Goal: Transaction & Acquisition: Purchase product/service

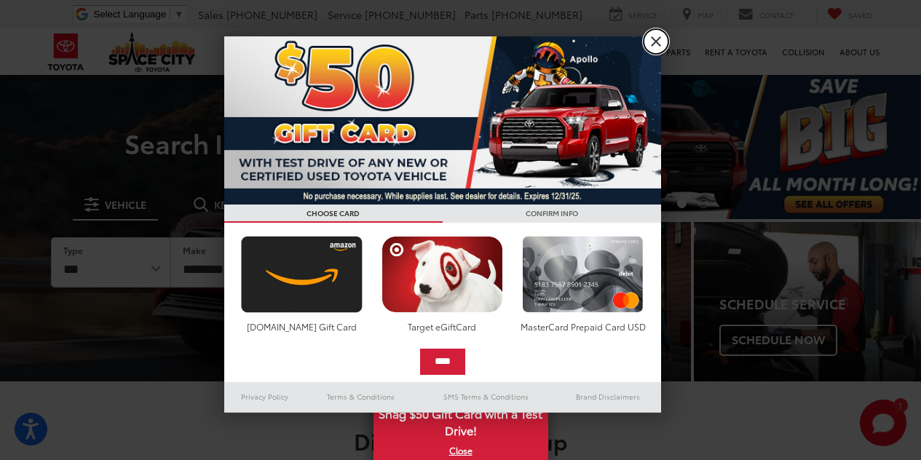
click at [655, 47] on link "X" at bounding box center [656, 41] width 25 height 25
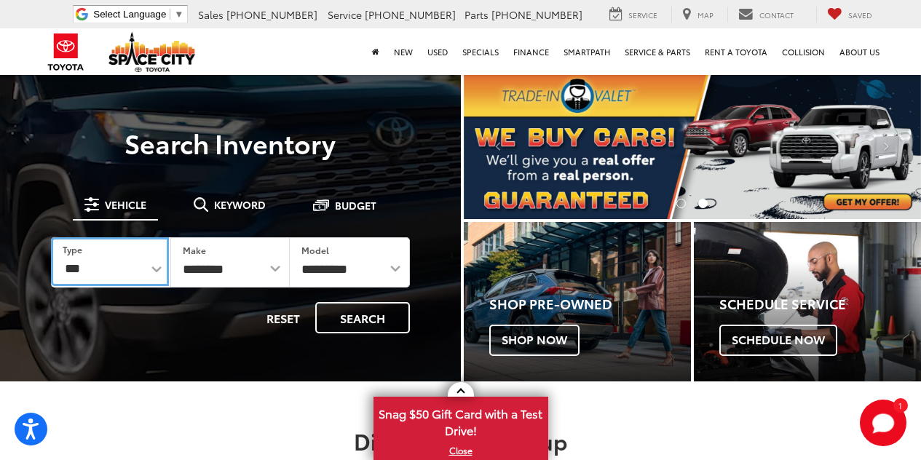
click at [159, 270] on select "*** *** **** *********" at bounding box center [110, 261] width 118 height 49
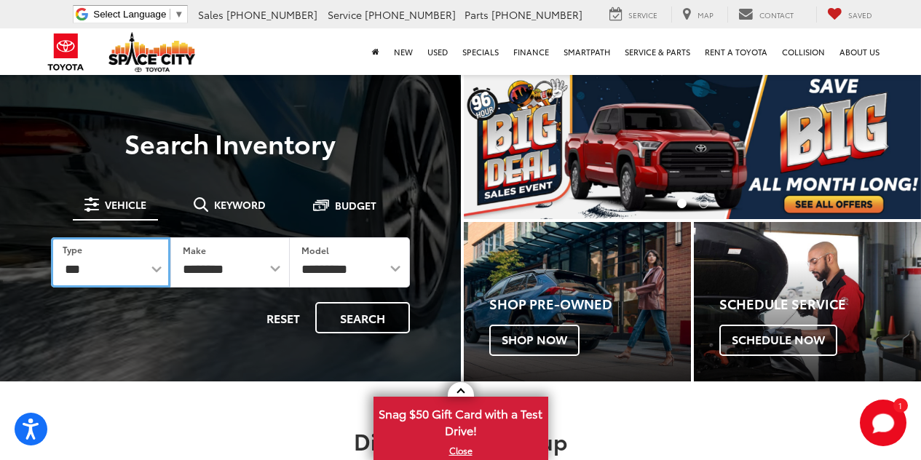
select select "******"
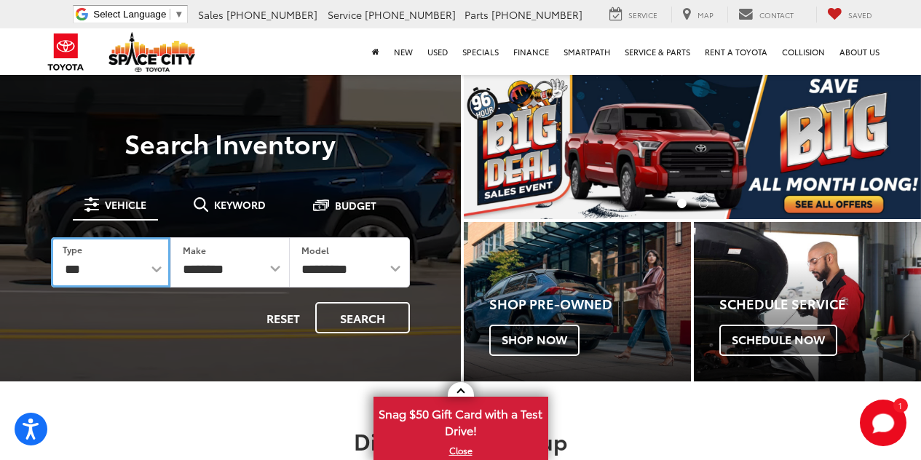
click at [51, 237] on select "*** *** **** *********" at bounding box center [110, 262] width 119 height 50
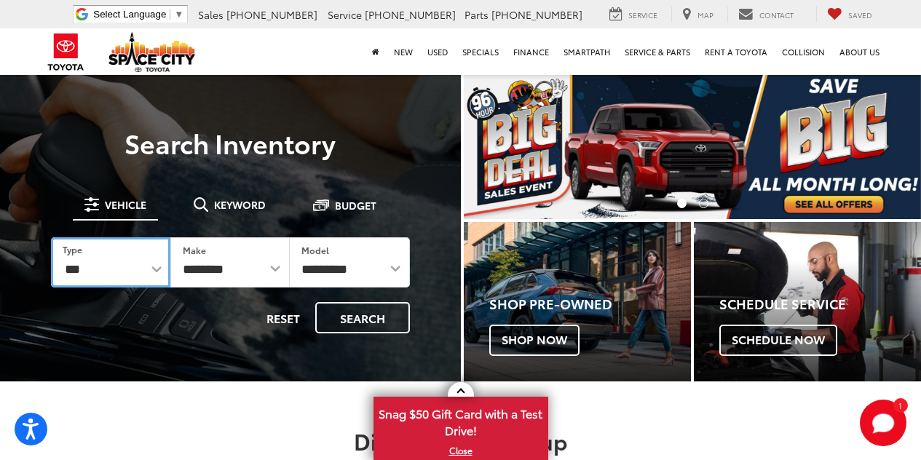
select select
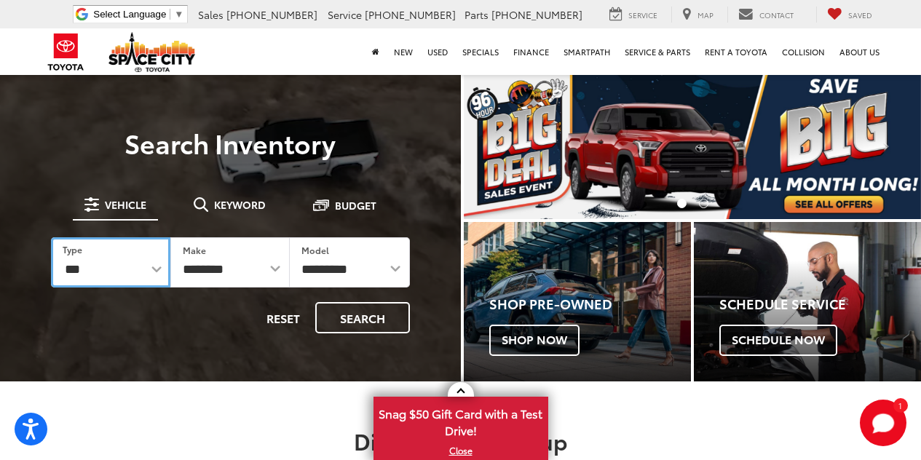
select select
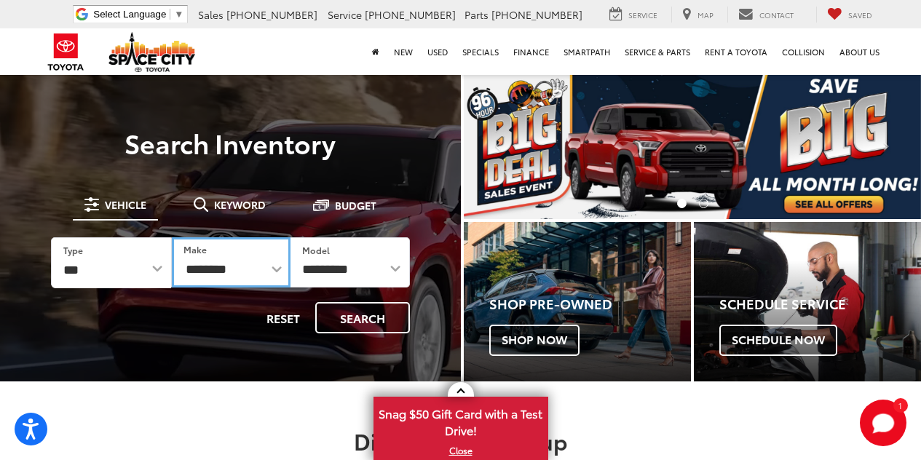
click at [250, 272] on select "**********" at bounding box center [231, 262] width 119 height 50
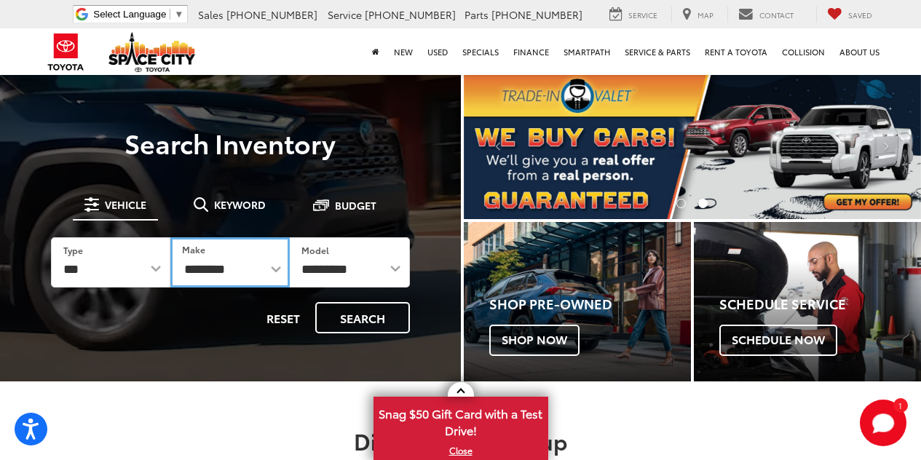
select select "*********"
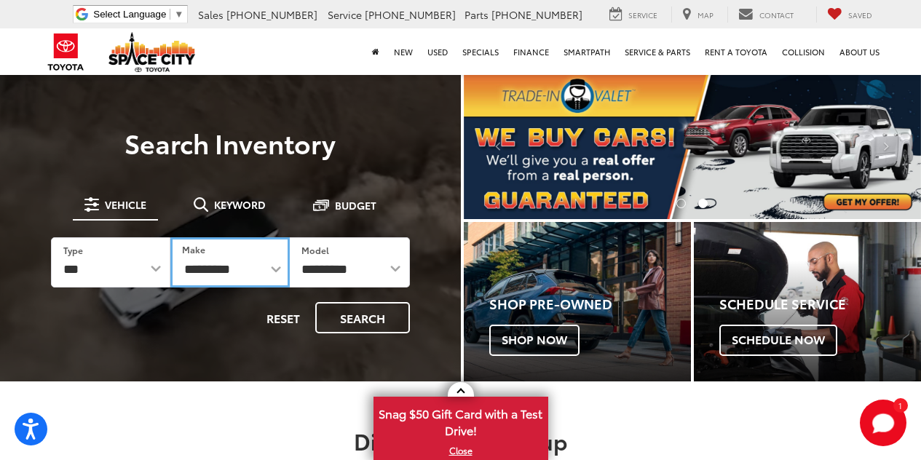
click at [170, 237] on select "**********" at bounding box center [229, 262] width 119 height 50
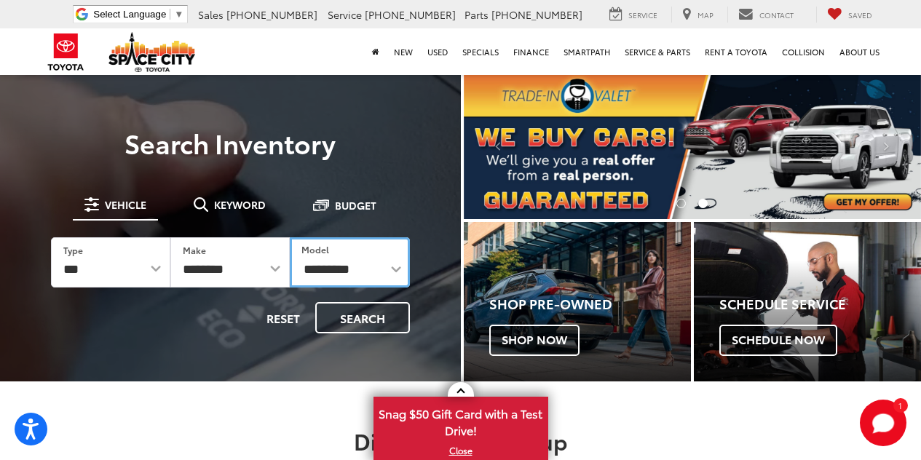
click at [392, 263] on select "**********" at bounding box center [349, 262] width 119 height 50
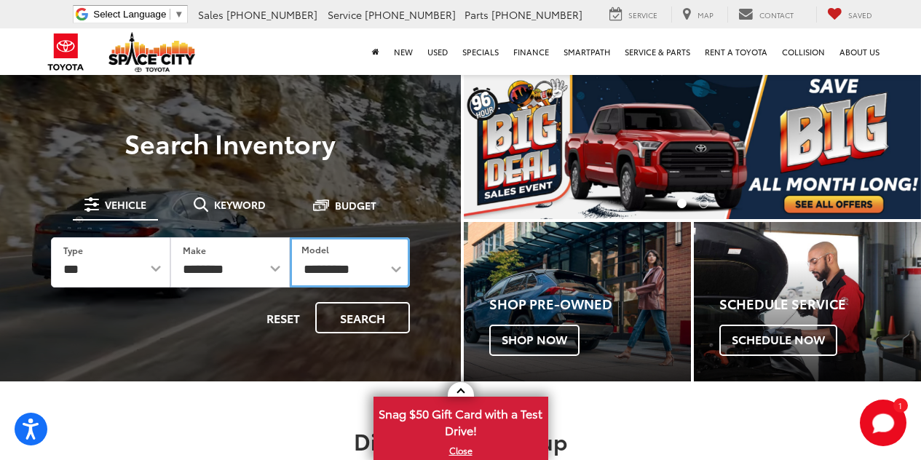
select select "*****"
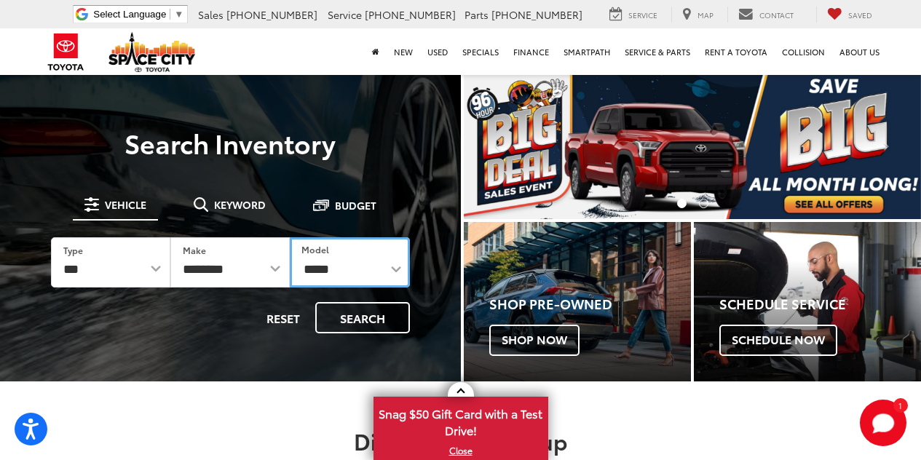
click at [290, 237] on select "**********" at bounding box center [349, 262] width 119 height 50
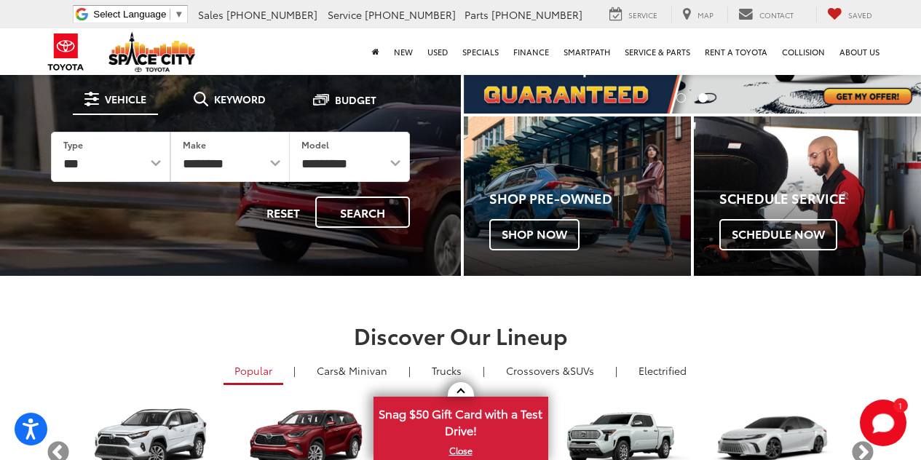
scroll to position [81, 0]
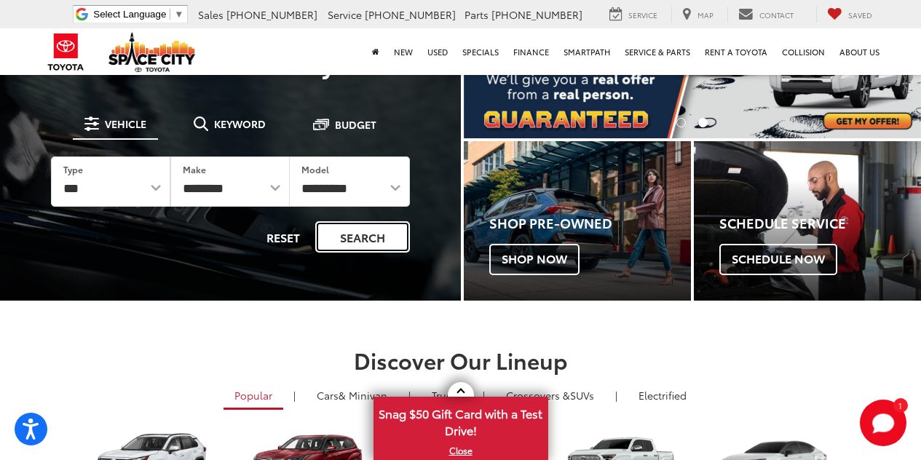
click at [397, 237] on button "Search" at bounding box center [362, 236] width 95 height 31
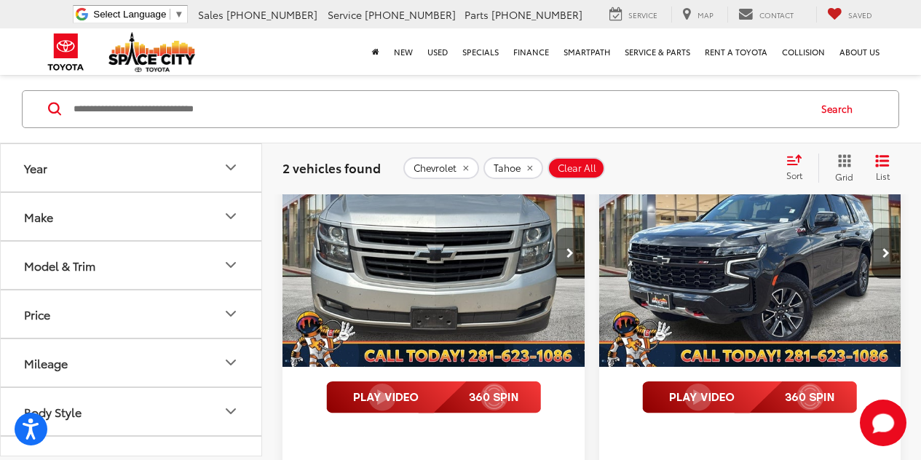
scroll to position [144, 0]
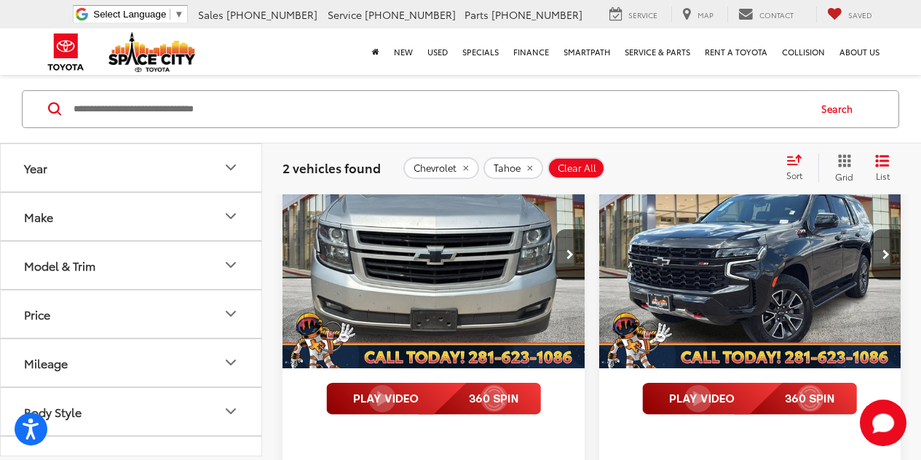
click at [702, 293] on img "2023 Chevrolet Tahoe Z71 0" at bounding box center [750, 256] width 304 height 228
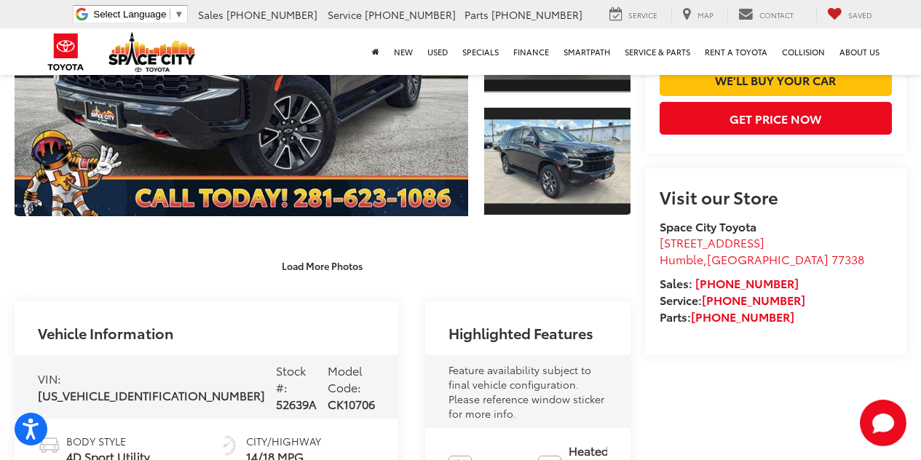
scroll to position [315, 0]
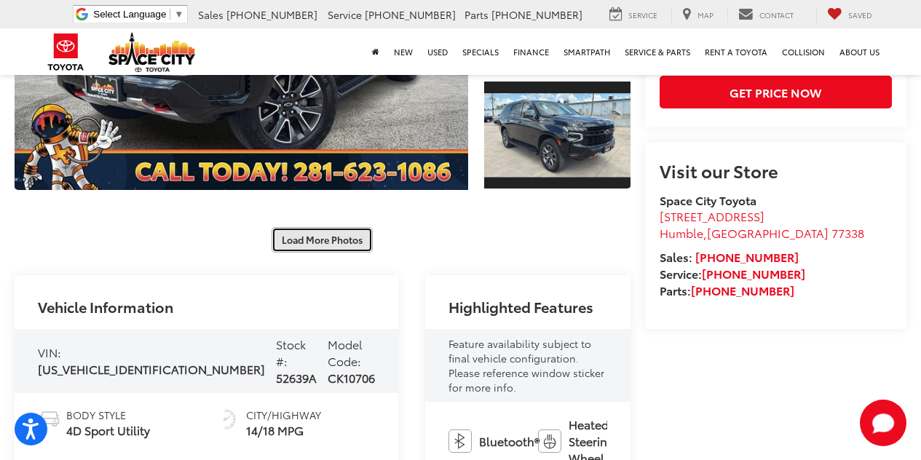
click at [317, 227] on button "Load More Photos" at bounding box center [322, 239] width 101 height 25
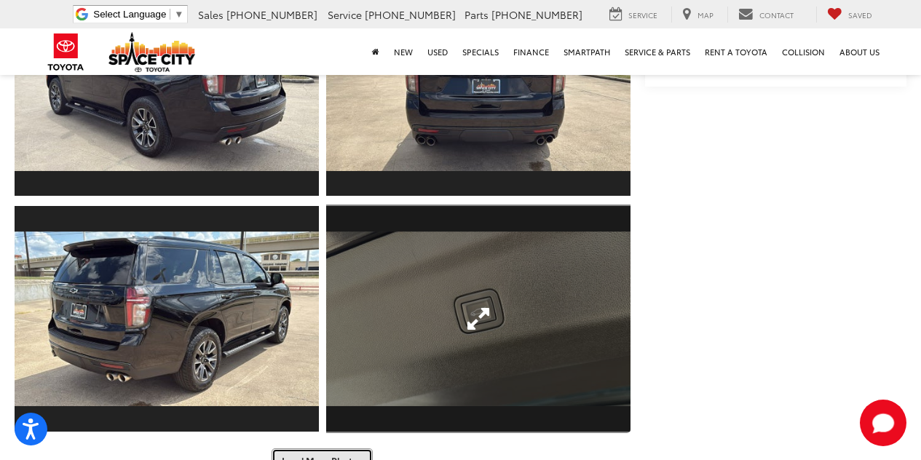
scroll to position [679, 0]
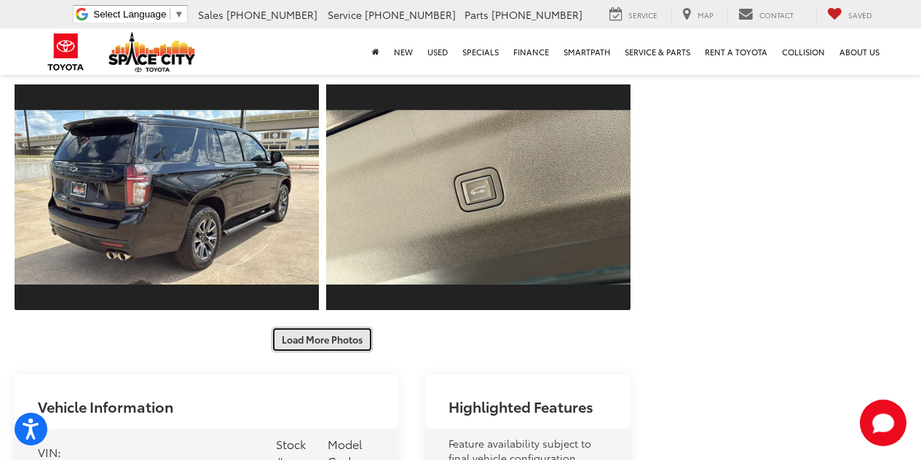
click at [307, 327] on button "Load More Photos" at bounding box center [322, 339] width 101 height 25
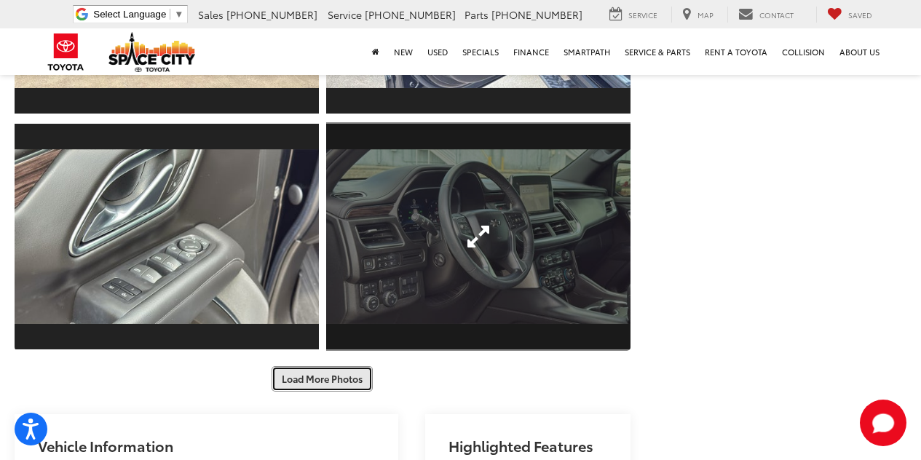
scroll to position [1116, 0]
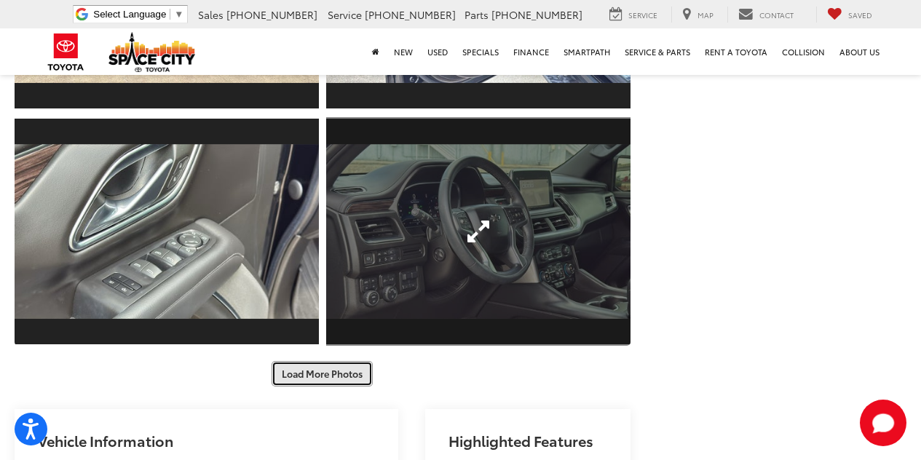
click at [304, 361] on button "Load More Photos" at bounding box center [322, 373] width 101 height 25
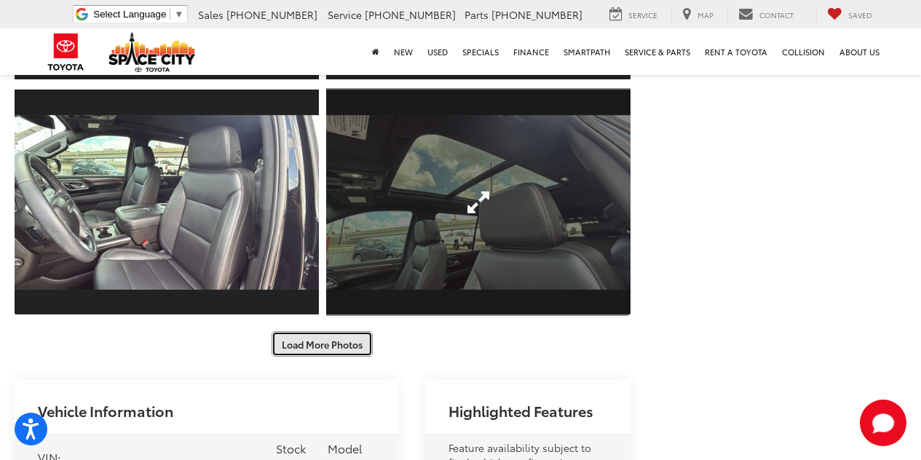
scroll to position [1626, 0]
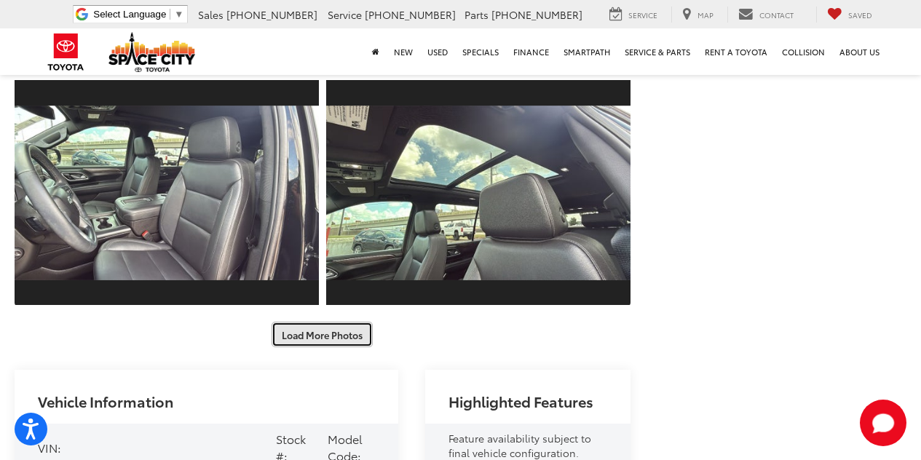
click at [312, 322] on button "Load More Photos" at bounding box center [322, 334] width 101 height 25
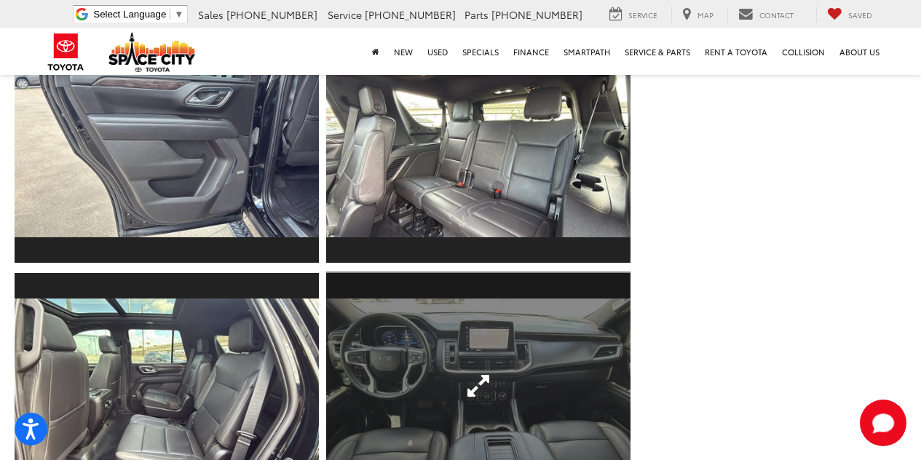
scroll to position [1917, 0]
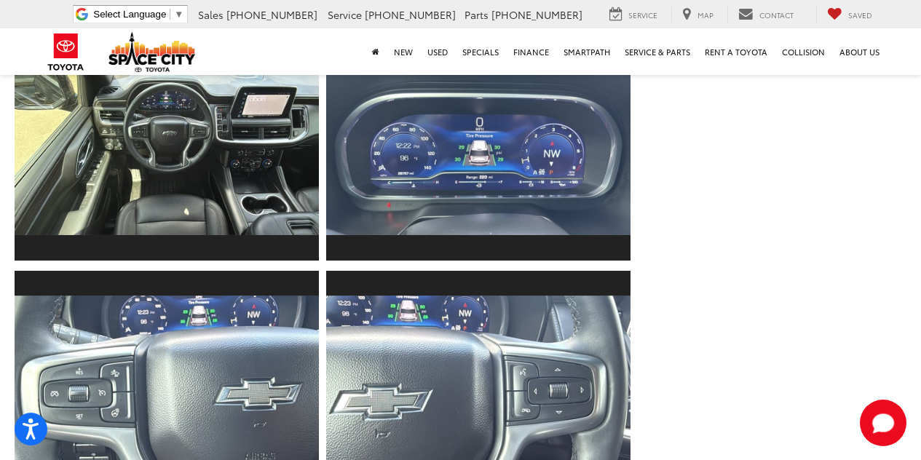
scroll to position [2378, 0]
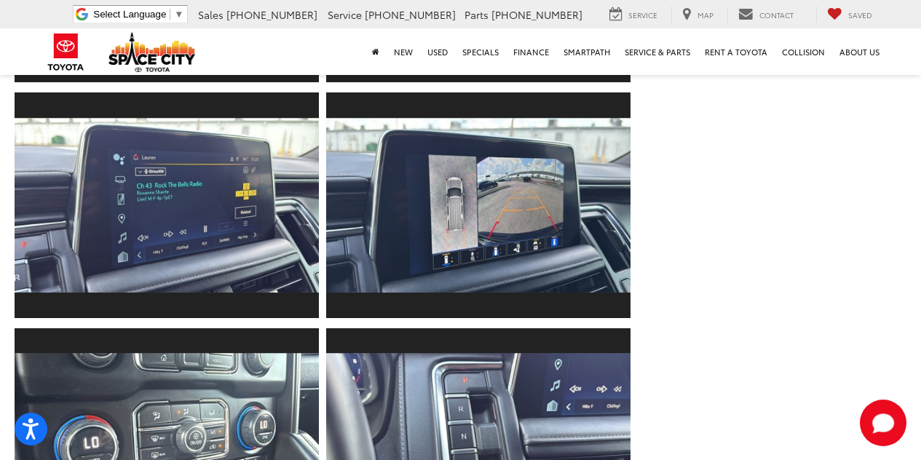
scroll to position [2790, 0]
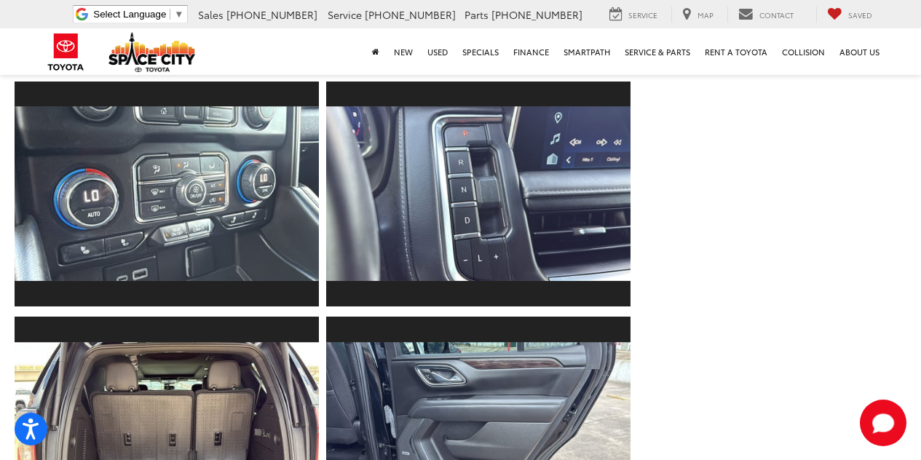
scroll to position [3033, 0]
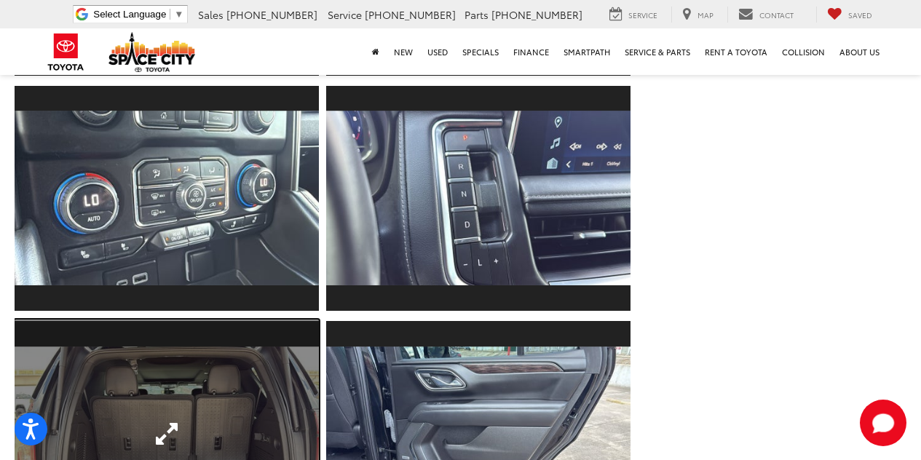
click at [247, 320] on link "Expand Photo 28" at bounding box center [167, 434] width 304 height 228
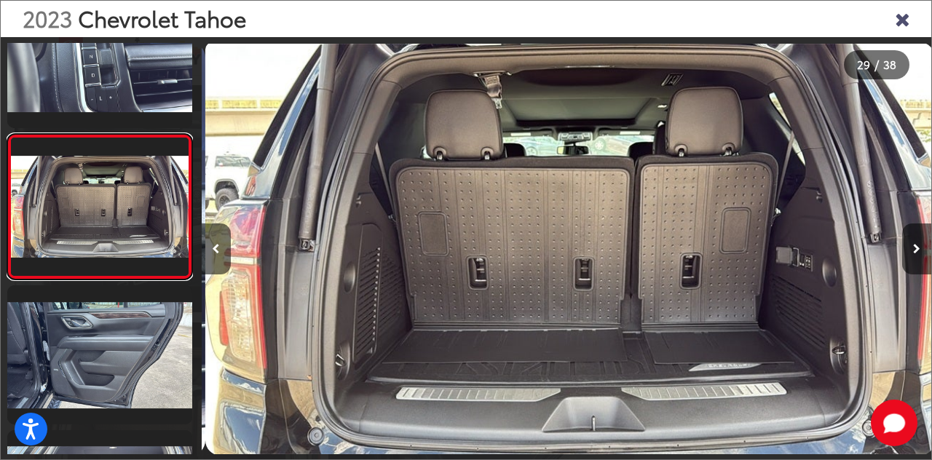
scroll to position [0, 20432]
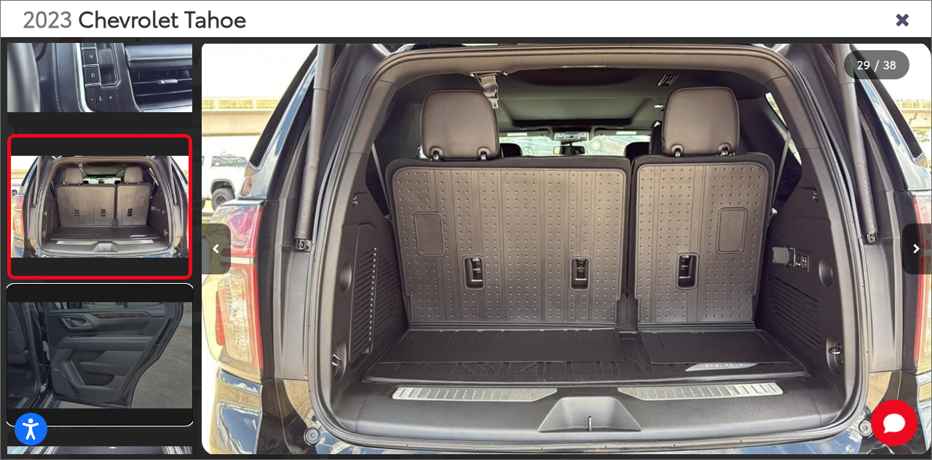
click at [173, 351] on link at bounding box center [99, 354] width 185 height 138
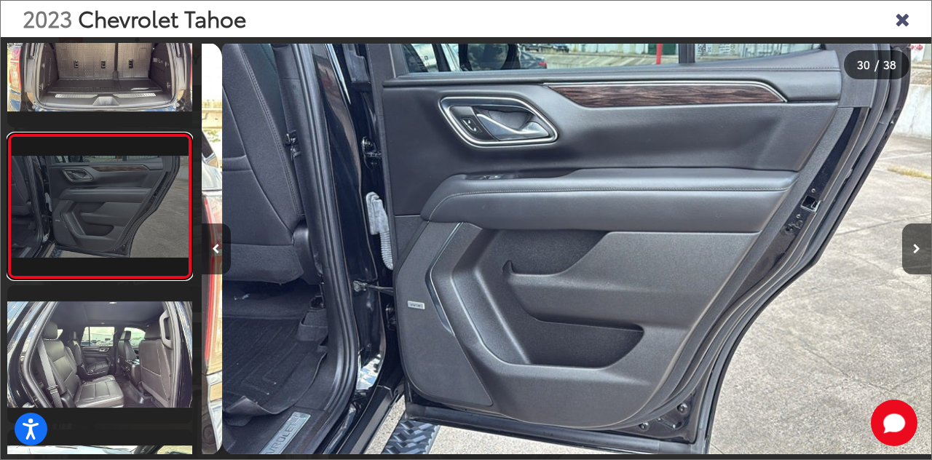
scroll to position [0, 21162]
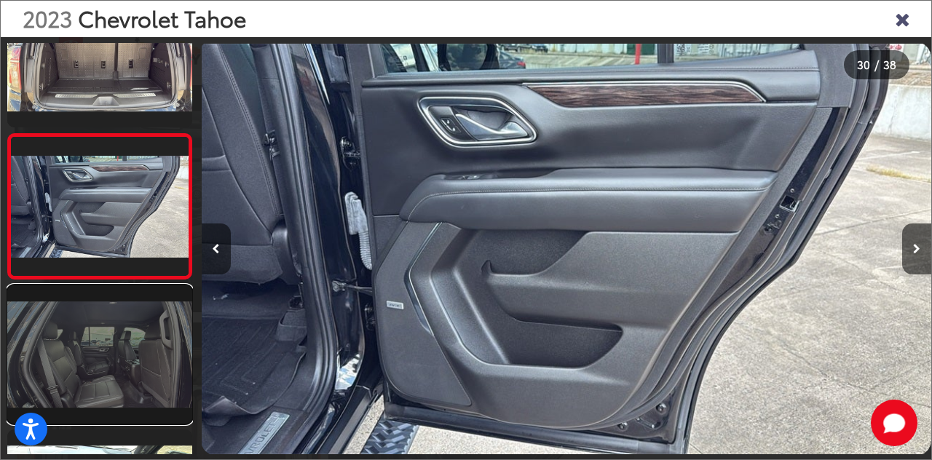
click at [127, 346] on link at bounding box center [99, 354] width 185 height 138
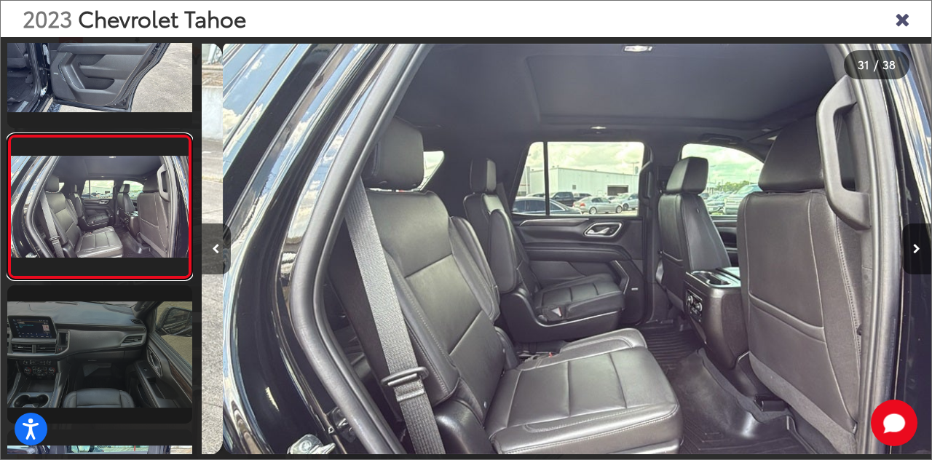
scroll to position [0, 21892]
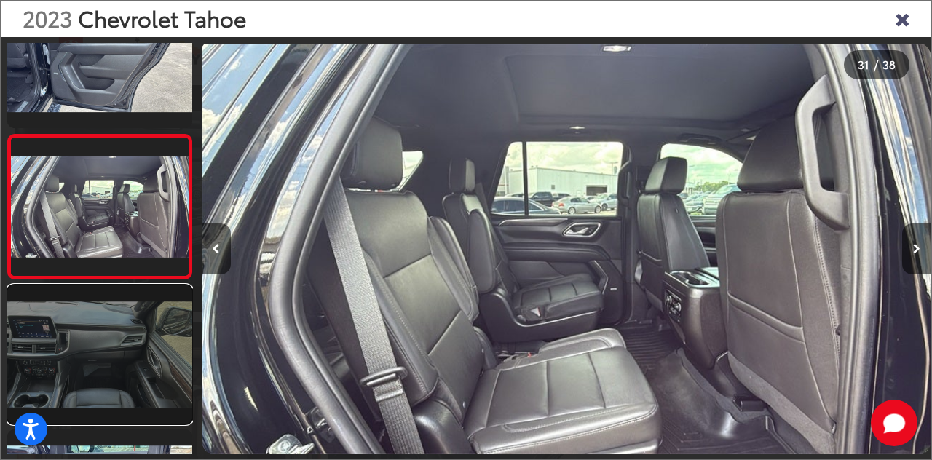
click at [127, 346] on link at bounding box center [99, 354] width 185 height 138
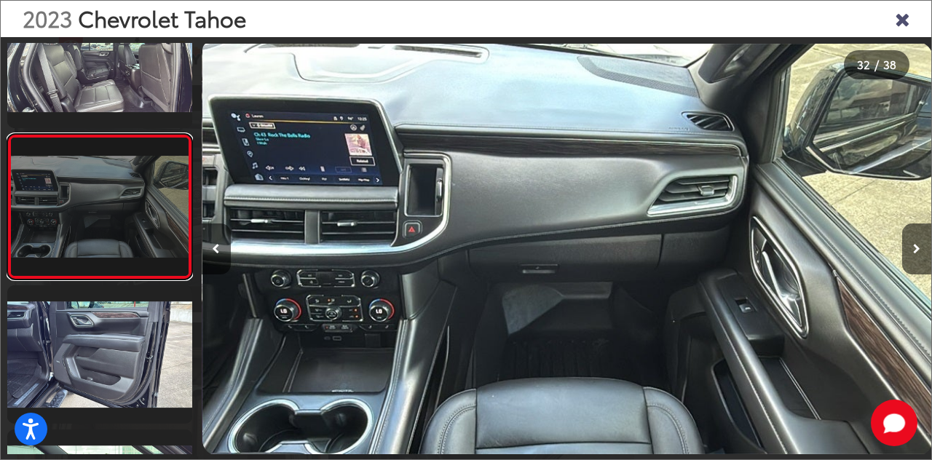
scroll to position [0, 22621]
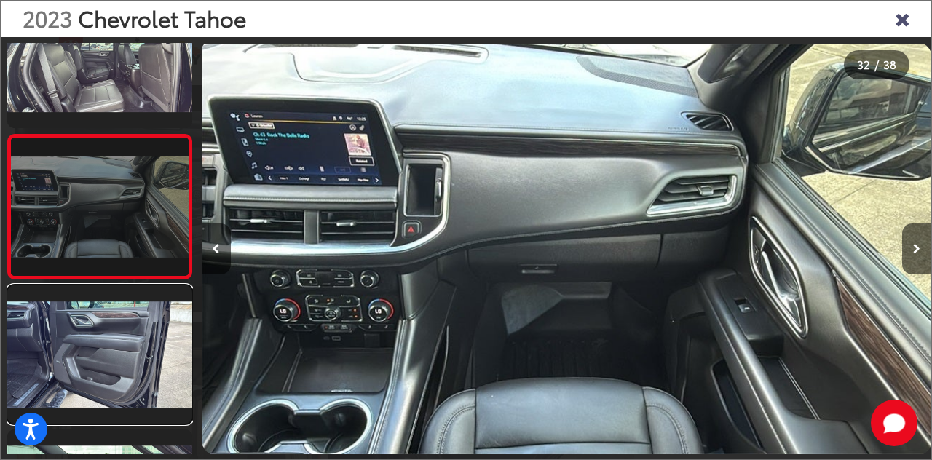
click at [127, 346] on link at bounding box center [99, 354] width 185 height 138
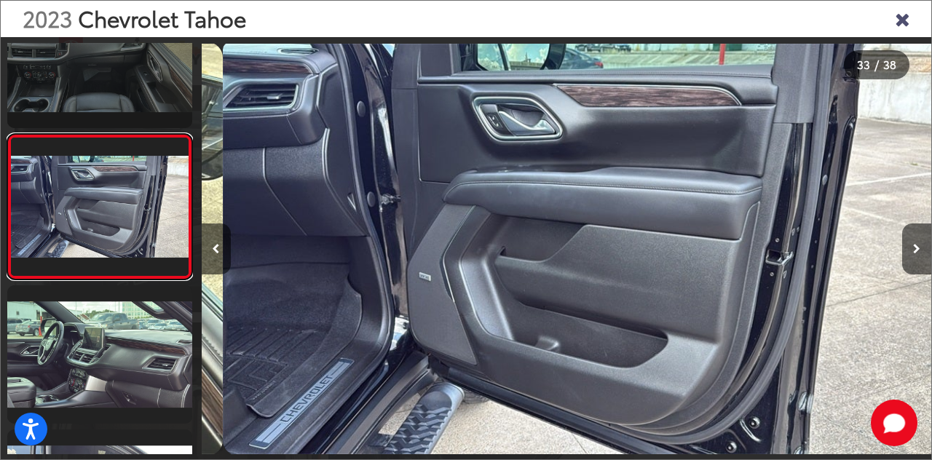
scroll to position [0, 23351]
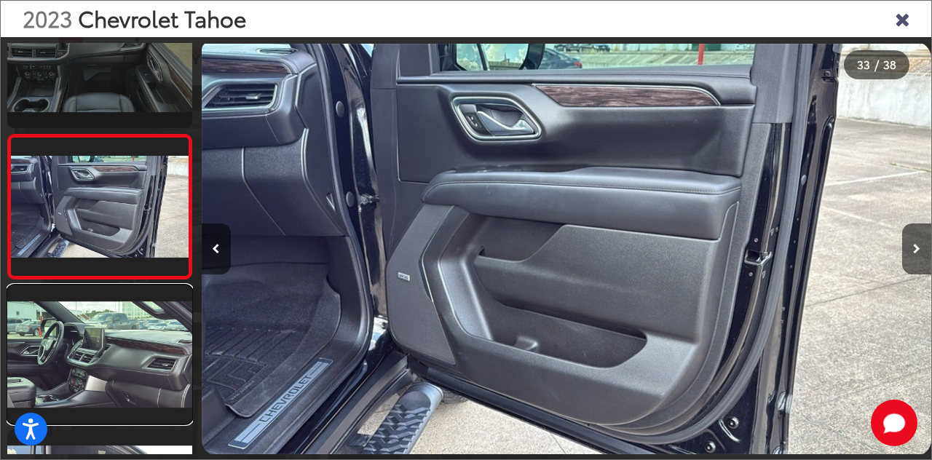
click at [127, 346] on link at bounding box center [99, 354] width 185 height 138
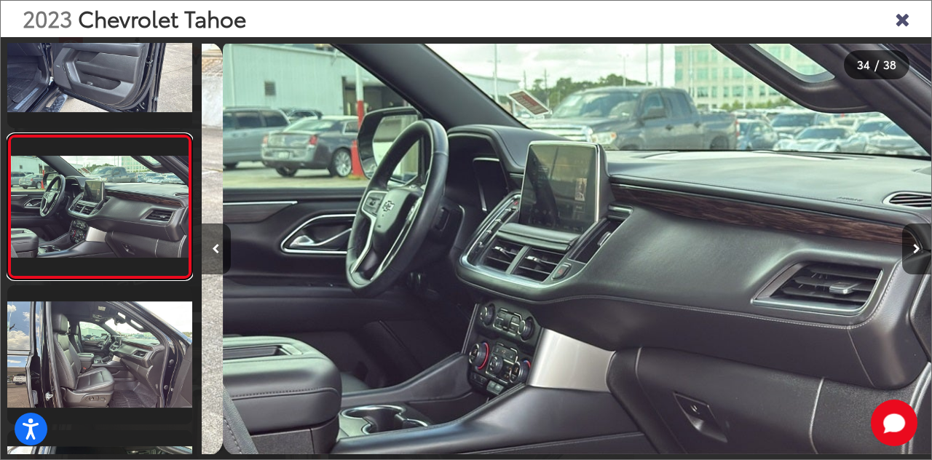
scroll to position [0, 24081]
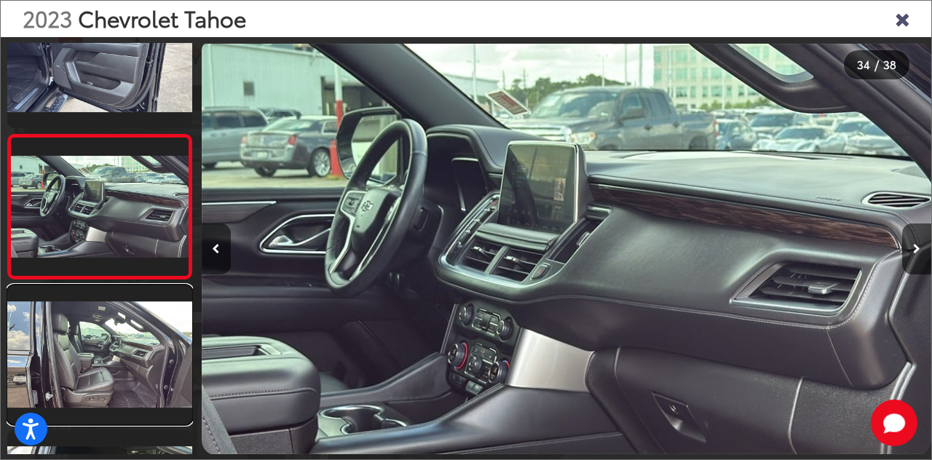
click at [127, 346] on link at bounding box center [99, 354] width 185 height 138
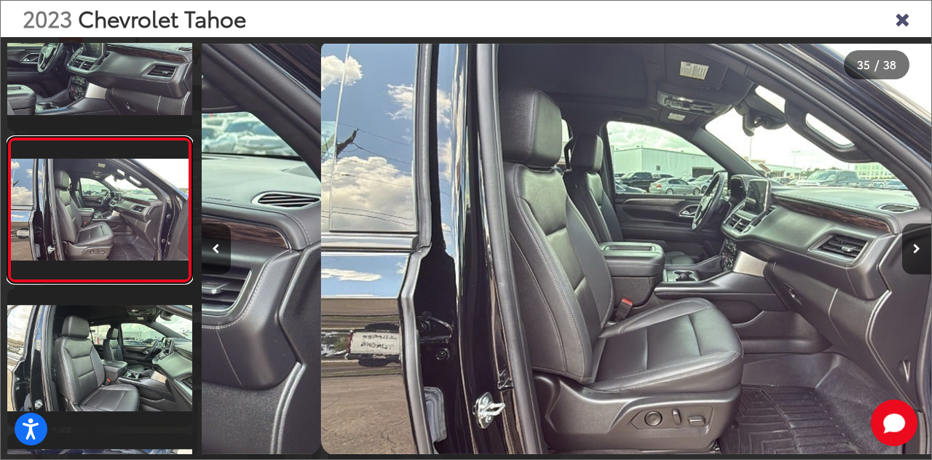
scroll to position [0, 0]
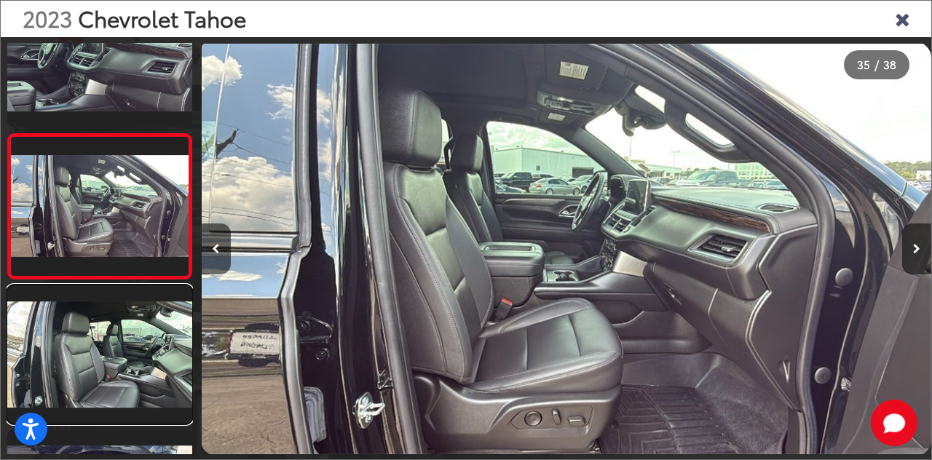
click at [127, 346] on link at bounding box center [99, 354] width 185 height 138
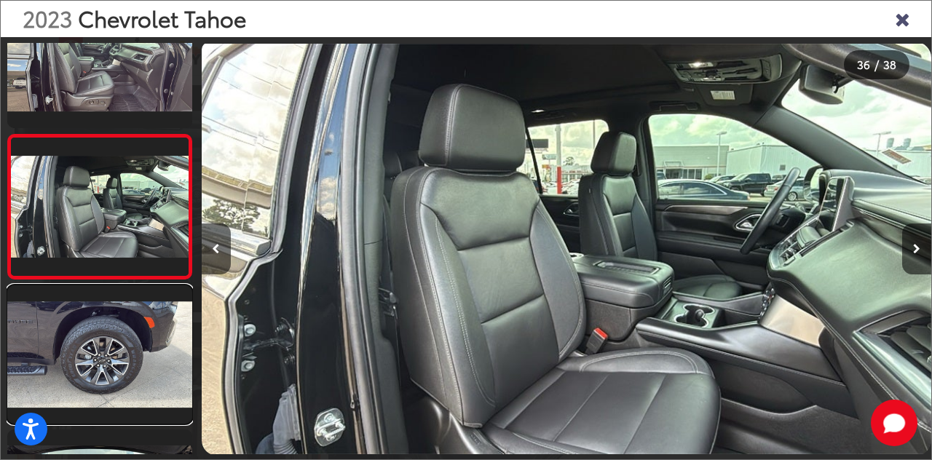
click at [127, 346] on link at bounding box center [99, 354] width 185 height 138
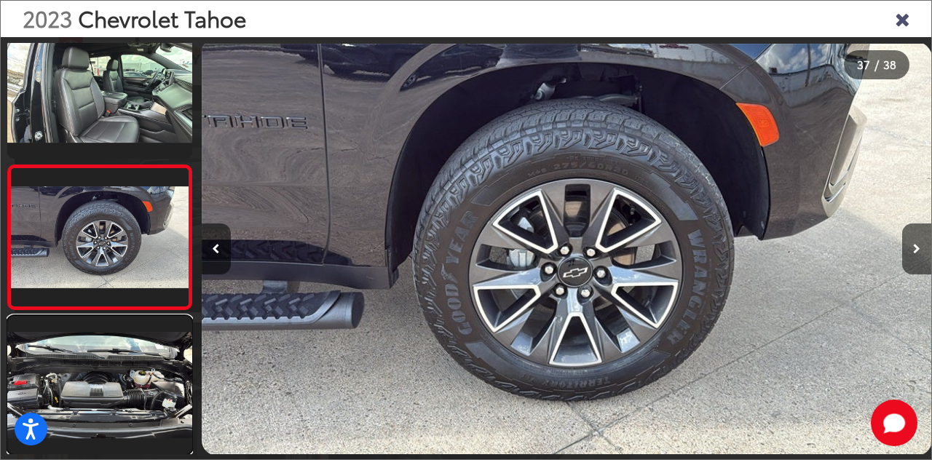
click at [127, 346] on link at bounding box center [99, 385] width 185 height 138
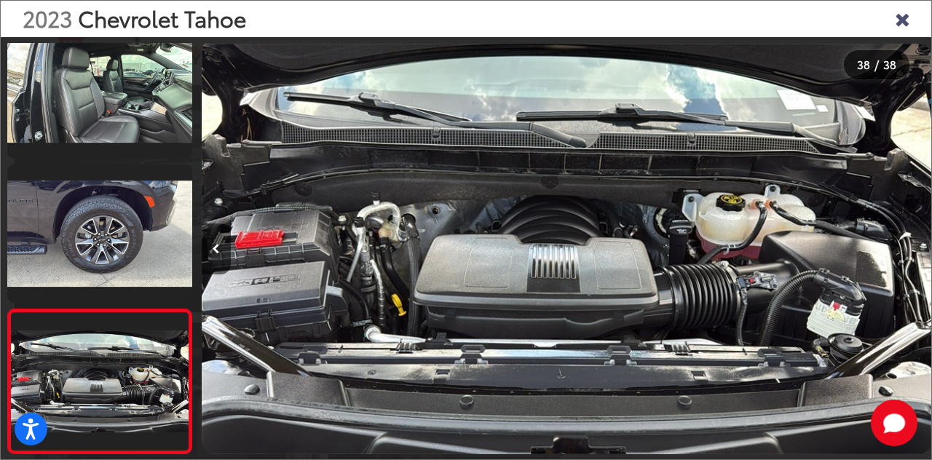
click at [903, 21] on icon "Close gallery" at bounding box center [902, 18] width 15 height 19
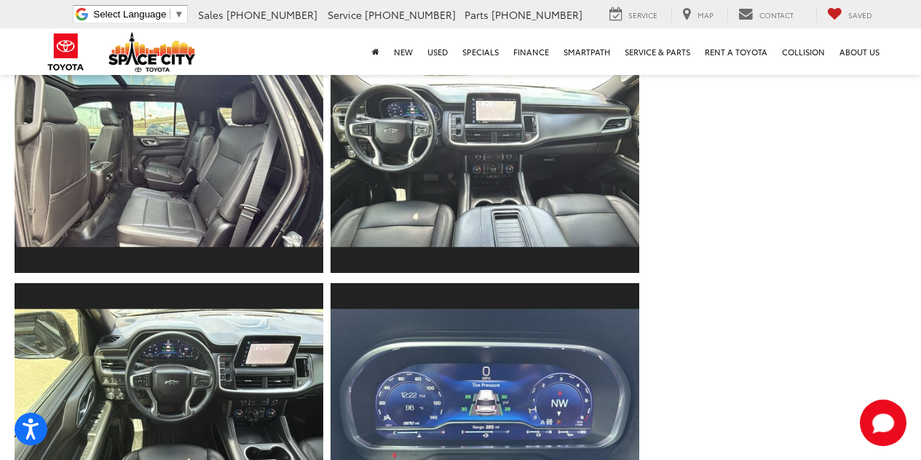
scroll to position [2158, 0]
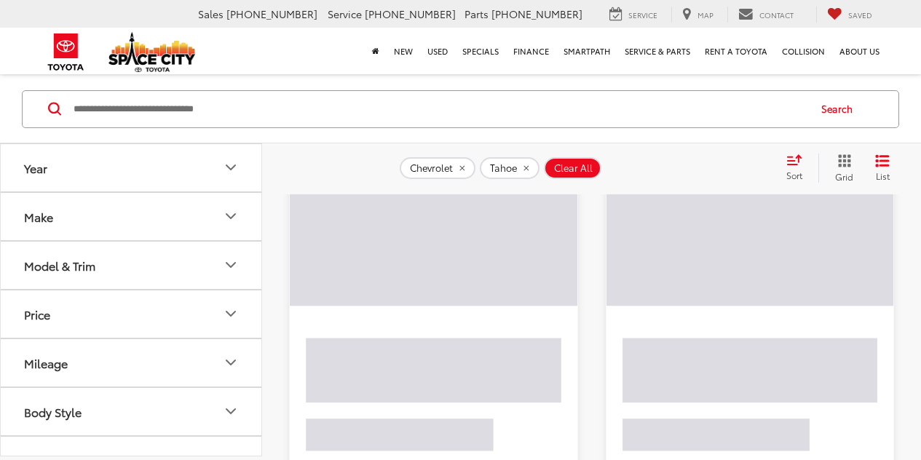
scroll to position [90, 0]
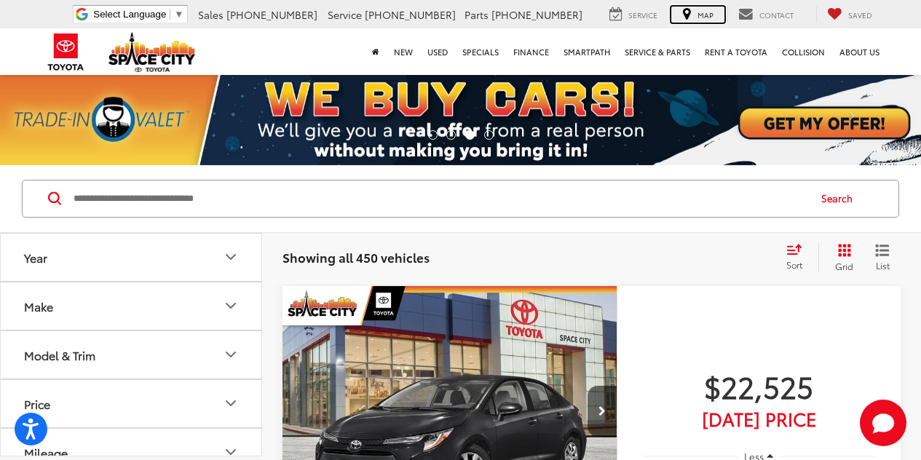
click at [704, 17] on span "Map" at bounding box center [705, 14] width 16 height 11
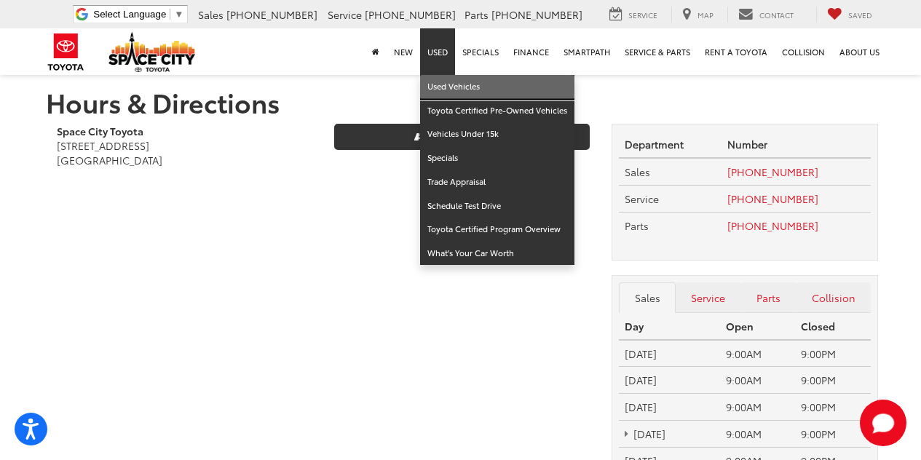
click at [448, 79] on link "Used Vehicles" at bounding box center [497, 87] width 154 height 24
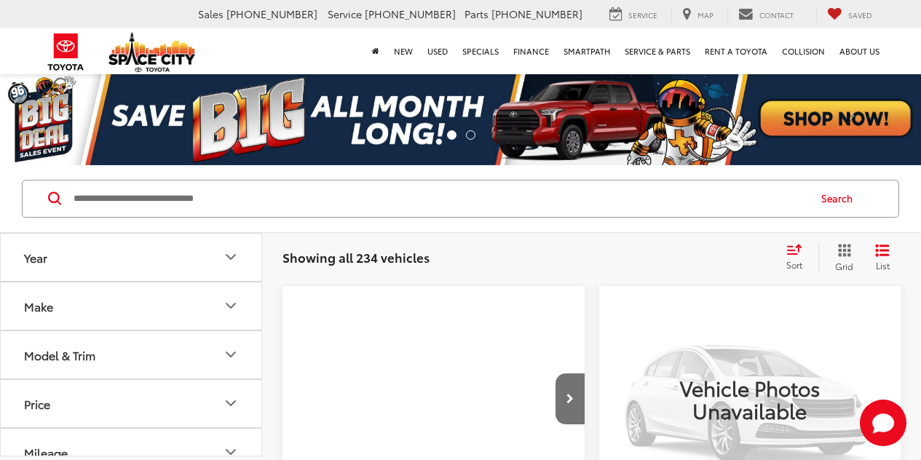
click at [203, 245] on button "Year" at bounding box center [132, 257] width 262 height 47
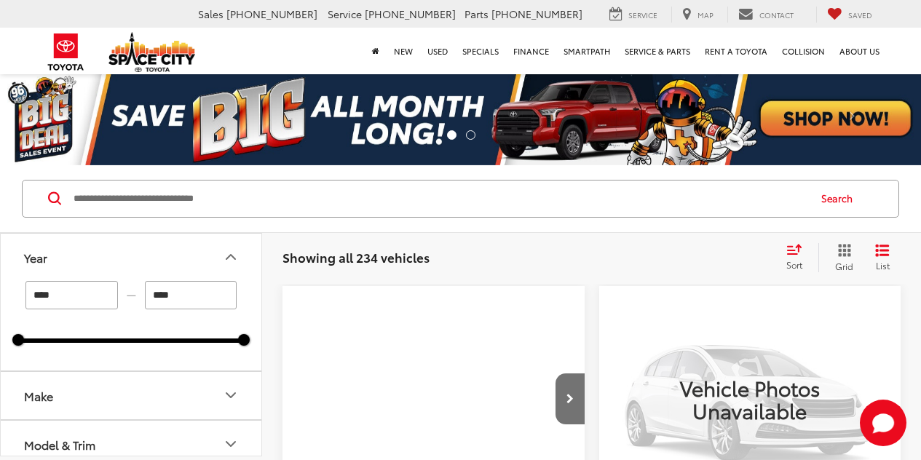
click at [203, 245] on button "Year" at bounding box center [132, 257] width 262 height 47
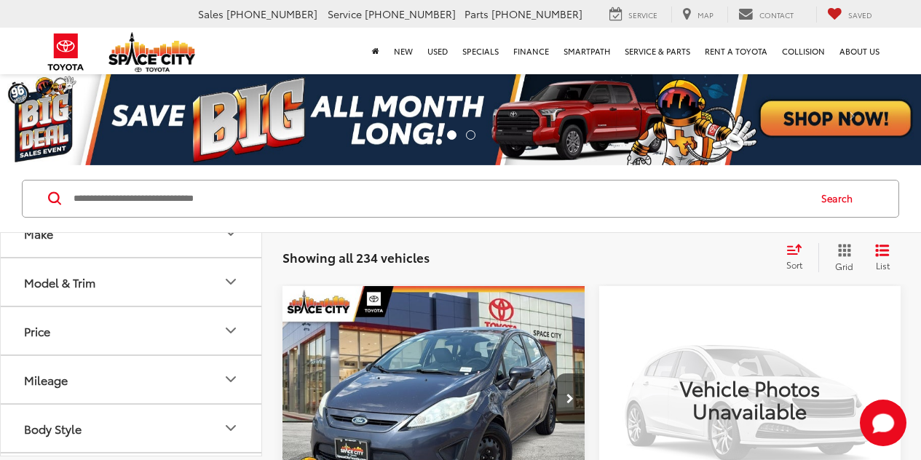
click at [202, 250] on button "Make" at bounding box center [132, 233] width 262 height 47
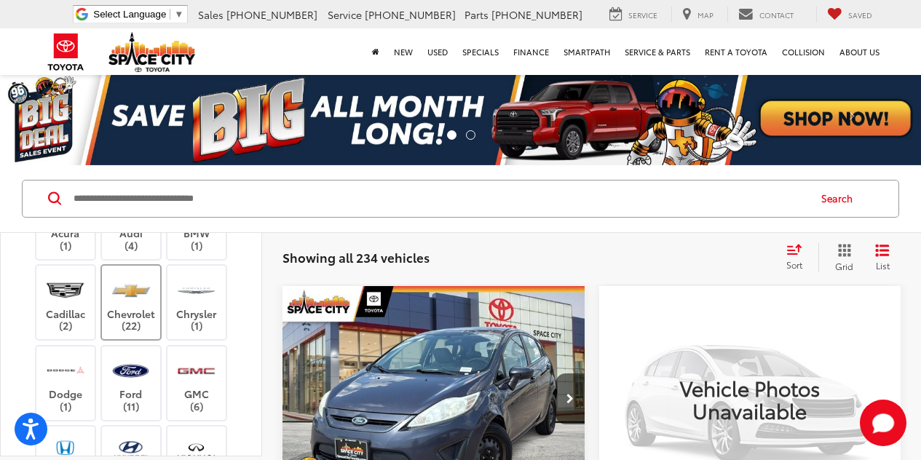
scroll to position [121, 0]
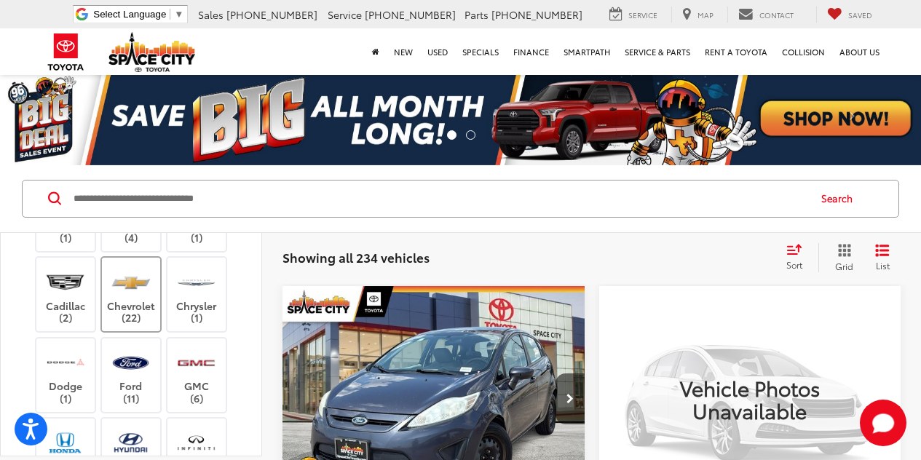
click at [145, 299] on img at bounding box center [131, 282] width 40 height 34
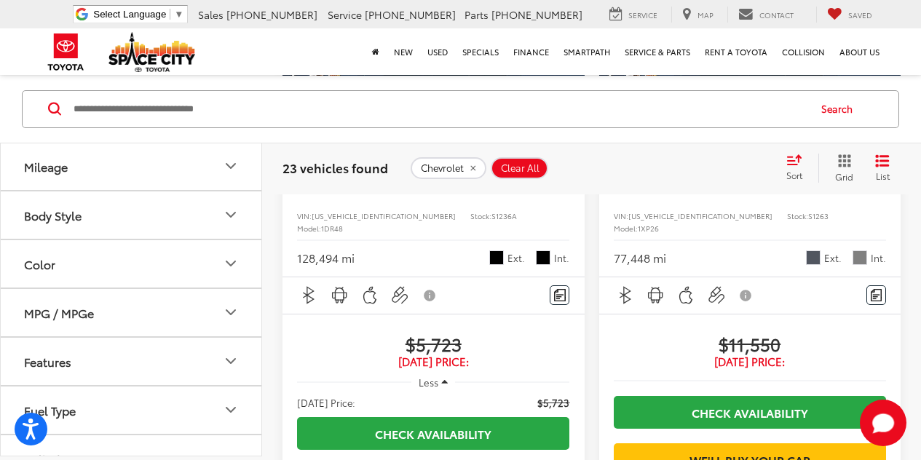
scroll to position [728, 0]
click at [120, 90] on button "Model & Trim" at bounding box center [132, 66] width 262 height 47
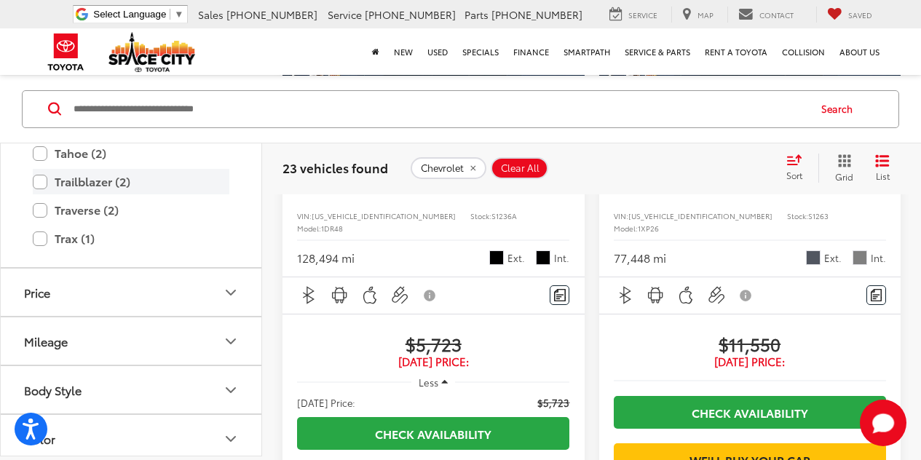
scroll to position [898, 0]
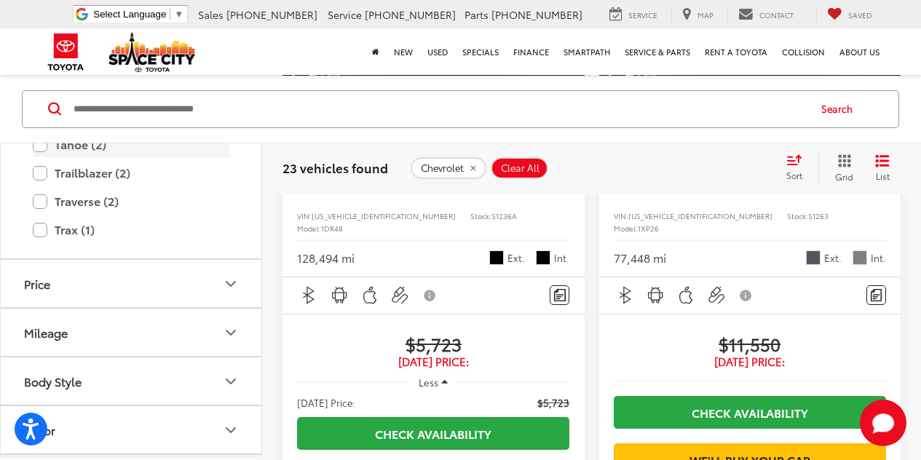
click at [68, 157] on label "Tahoe (2)" at bounding box center [131, 144] width 197 height 25
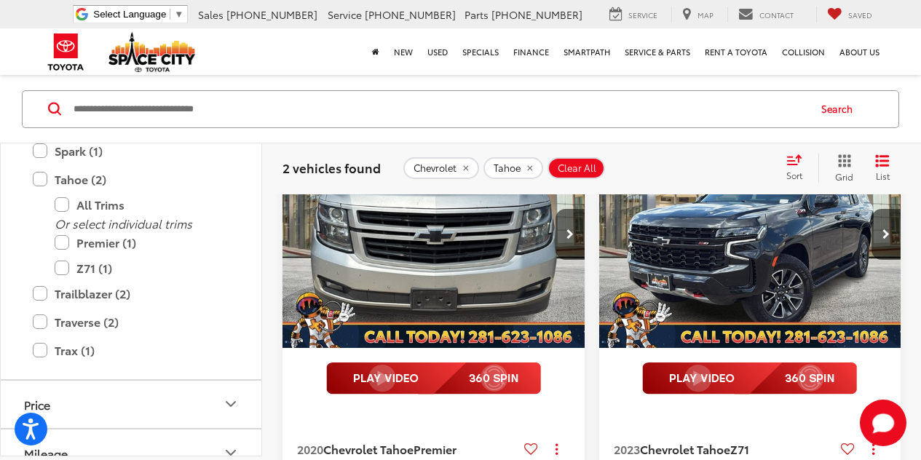
scroll to position [162, 0]
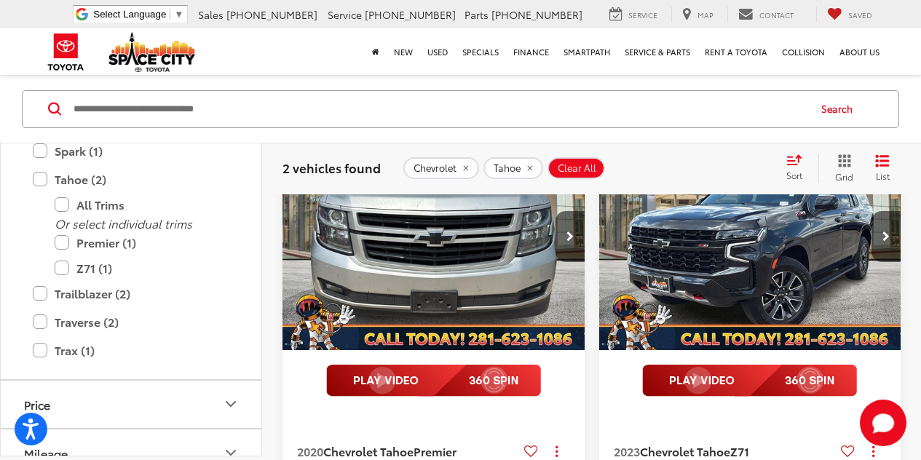
click at [826, 290] on img "2023 Chevrolet Tahoe Z71 0" at bounding box center [750, 238] width 304 height 228
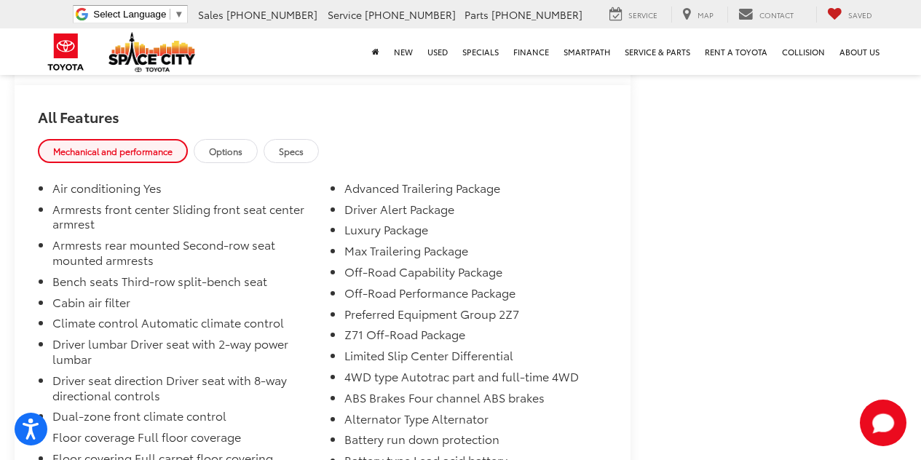
scroll to position [1383, 0]
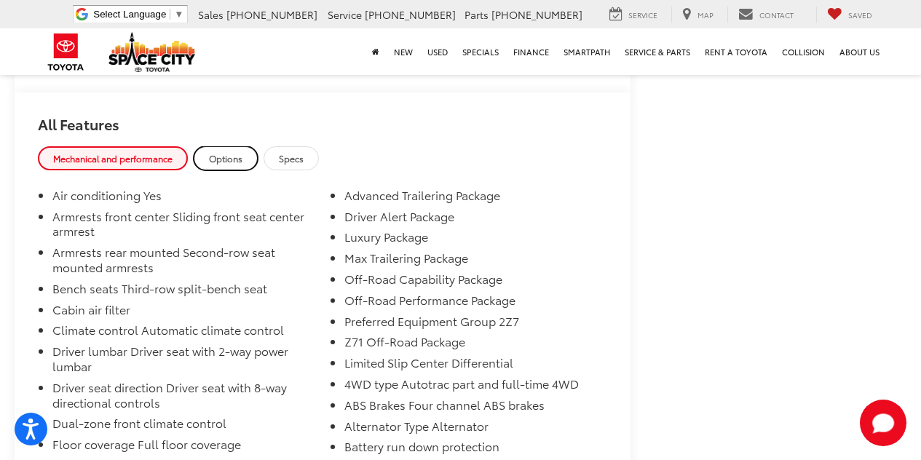
click at [229, 167] on link "Options" at bounding box center [226, 158] width 64 height 24
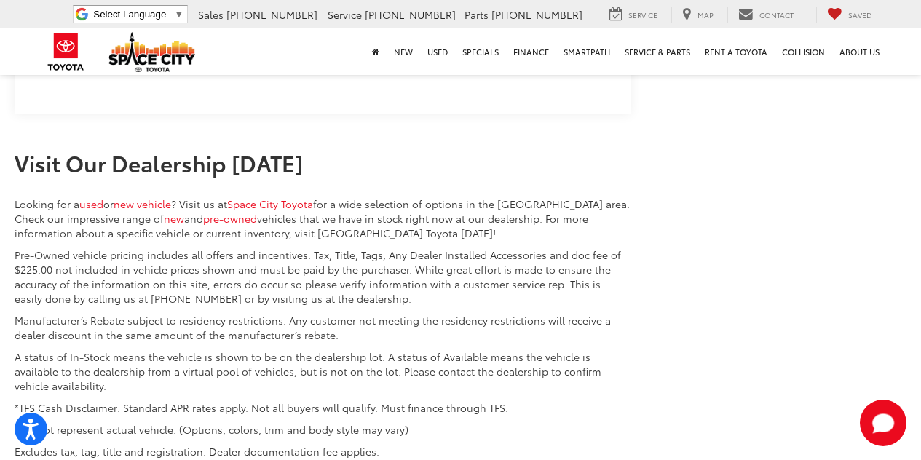
scroll to position [4562, 0]
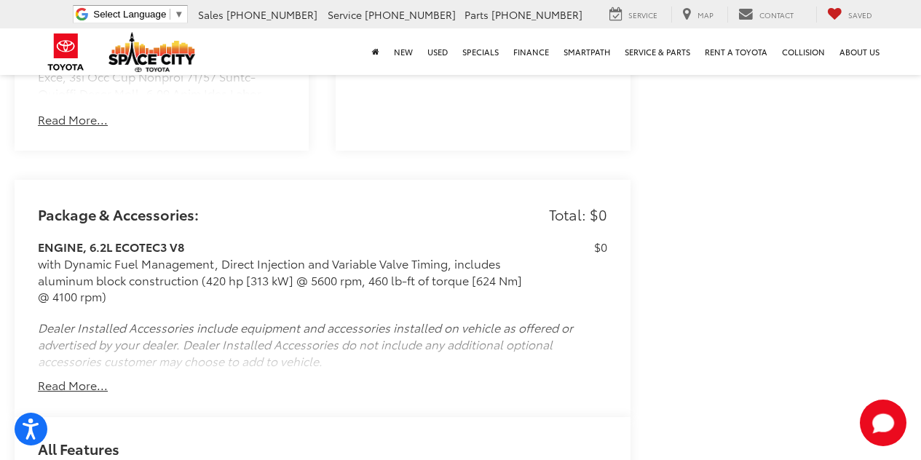
drag, startPoint x: 290, startPoint y: 258, endPoint x: 297, endPoint y: 83, distance: 174.9
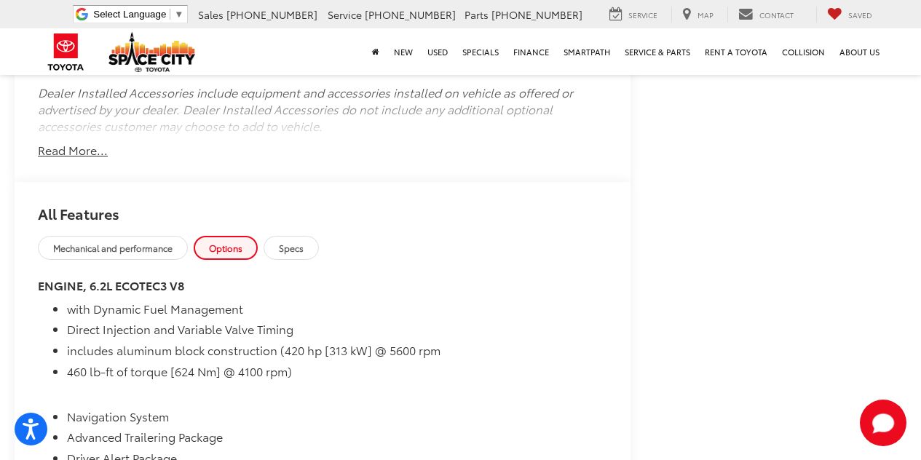
scroll to position [1331, 0]
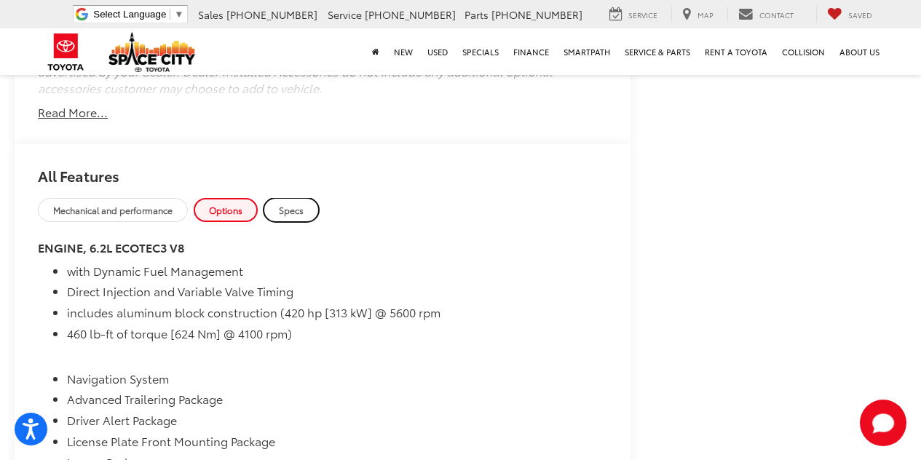
click at [285, 215] on span "Specs" at bounding box center [291, 210] width 25 height 12
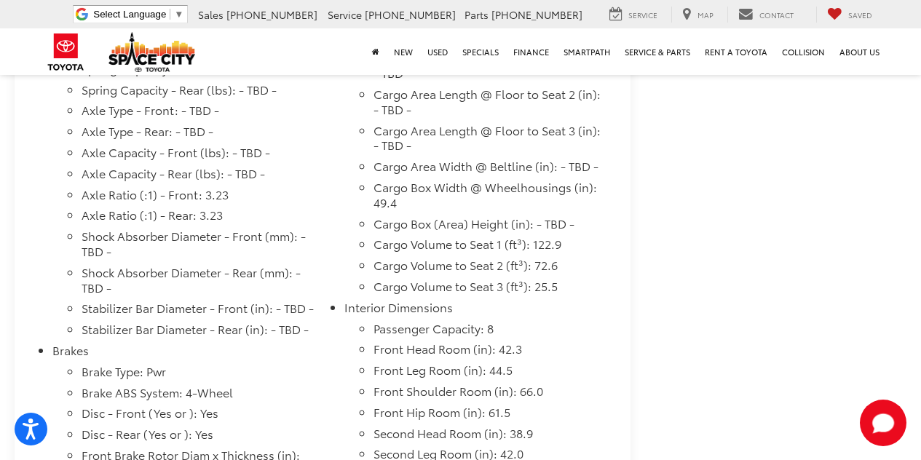
scroll to position [2278, 0]
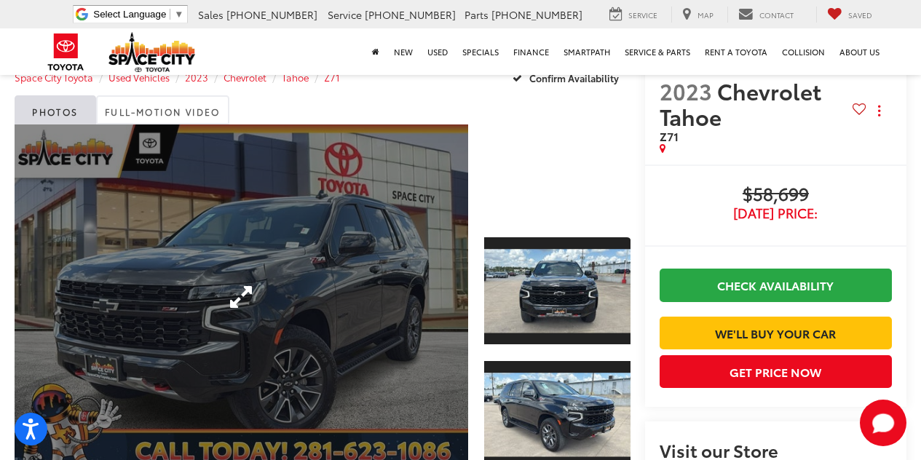
drag, startPoint x: 284, startPoint y: 329, endPoint x: 325, endPoint y: 162, distance: 171.6
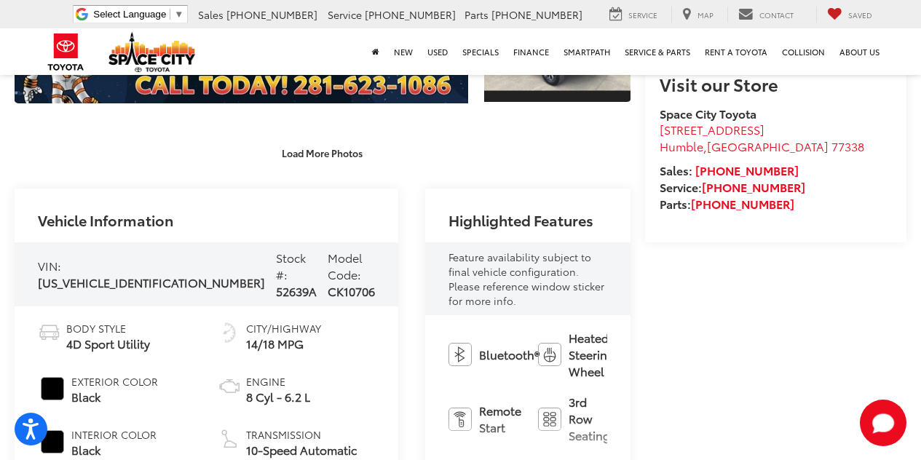
scroll to position [412, 0]
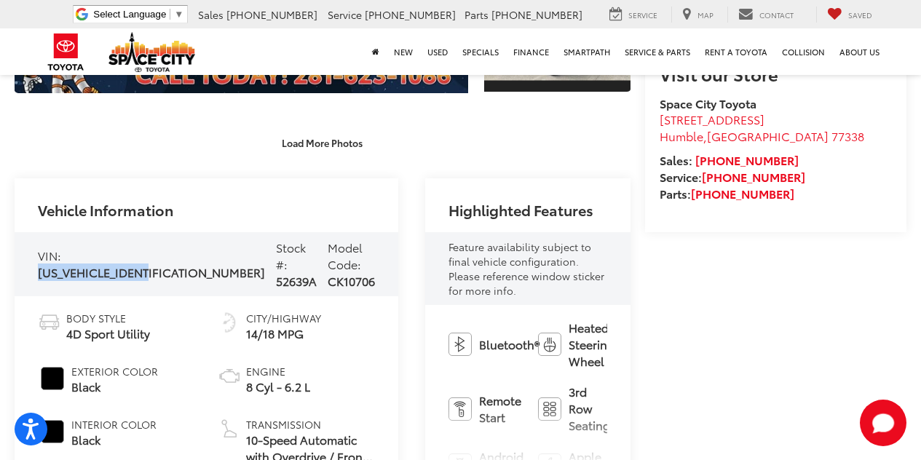
drag, startPoint x: 36, startPoint y: 244, endPoint x: 159, endPoint y: 235, distance: 123.3
click at [159, 235] on div "VIN: [US_VEHICLE_IDENTIFICATION_NUMBER] Stock #: 52639A Model Code: CK10706" at bounding box center [207, 264] width 384 height 64
copy span "[US_VEHICLE_IDENTIFICATION_NUMBER]"
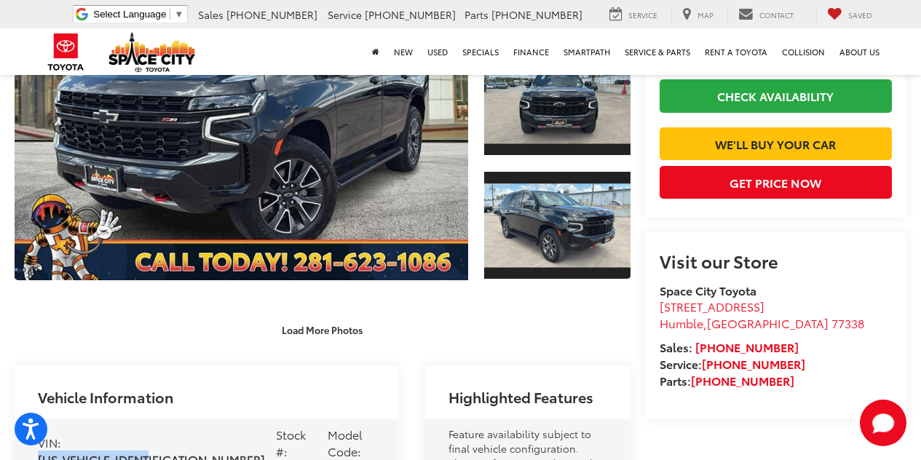
scroll to position [194, 0]
